Goal: Task Accomplishment & Management: Manage account settings

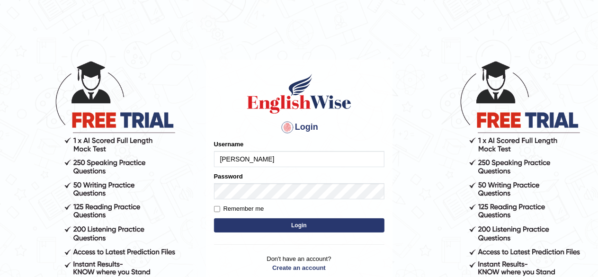
type input "[PERSON_NAME]"
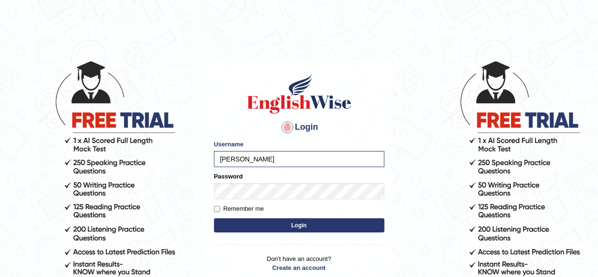
click at [292, 222] on button "Login" at bounding box center [299, 225] width 171 height 14
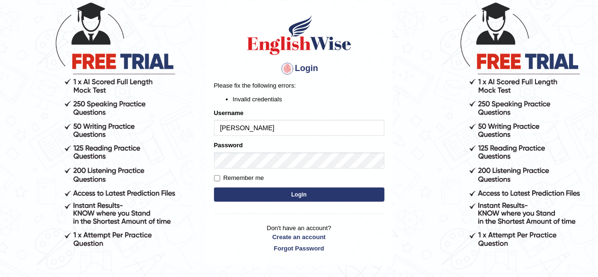
scroll to position [51, 0]
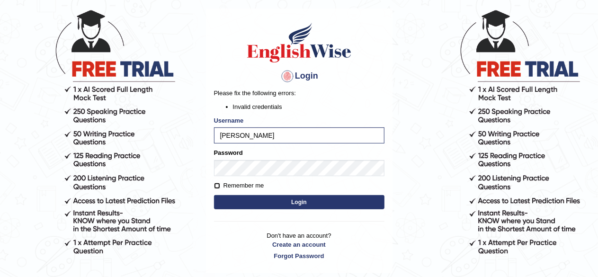
click at [218, 184] on input "Remember me" at bounding box center [217, 186] width 6 height 6
checkbox input "true"
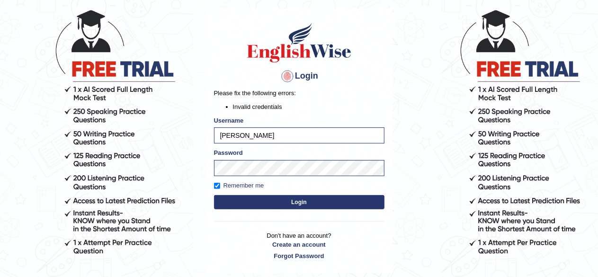
click at [255, 201] on button "Login" at bounding box center [299, 202] width 171 height 14
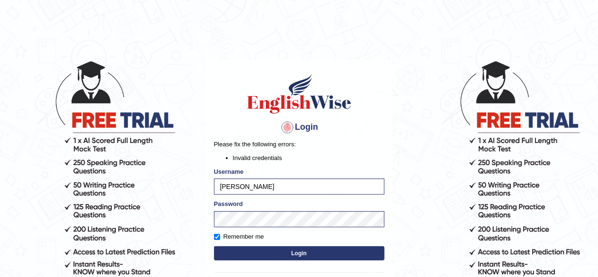
click at [271, 253] on button "Login" at bounding box center [299, 253] width 171 height 14
